Goal: Browse casually: Explore the website without a specific task or goal

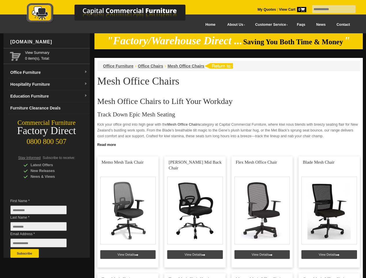
click at [330, 9] on input "text" at bounding box center [334, 9] width 44 height 8
click at [43, 228] on input "Last Name *" at bounding box center [38, 226] width 56 height 9
click at [25, 254] on button "Subscribe" at bounding box center [24, 253] width 28 height 9
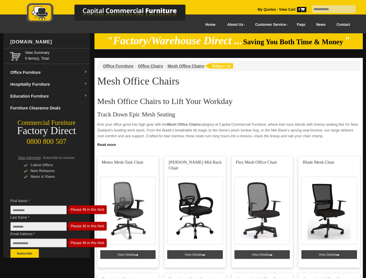
click at [229, 144] on link "Read more" at bounding box center [229, 144] width 269 height 7
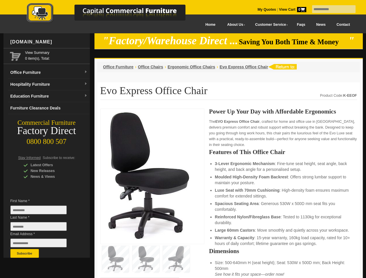
click at [330, 9] on input "text" at bounding box center [334, 9] width 44 height 8
click at [43, 228] on input "Last Name *" at bounding box center [38, 226] width 56 height 9
click at [25, 254] on button "Subscribe" at bounding box center [24, 253] width 28 height 9
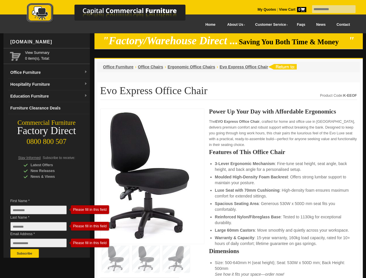
click at [229, 194] on li "Luxe Seat with 70mm Cushioning : High-density foam ensures maximum comfort for …" at bounding box center [283, 194] width 136 height 12
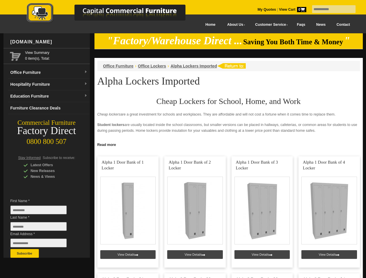
click at [330, 9] on input "text" at bounding box center [334, 9] width 44 height 8
click at [43, 228] on input "Last Name *" at bounding box center [38, 226] width 56 height 9
click at [25, 254] on button "Subscribe" at bounding box center [24, 253] width 28 height 9
click at [229, 144] on link "Read more" at bounding box center [229, 144] width 269 height 7
